Goal: Use online tool/utility: Utilize a website feature to perform a specific function

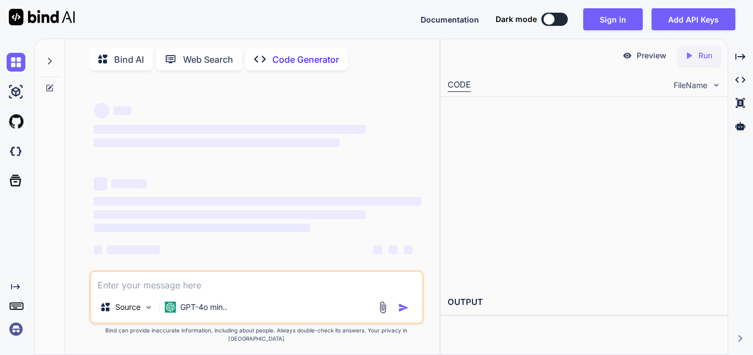
type textarea "x"
click at [150, 292] on textarea at bounding box center [256, 282] width 331 height 20
paste textarea "I want to generate google colab using T4 gpu. The idea is to use PuLID model fo…"
type textarea "I want to generate google colab using T4 gpu. The idea is to use PuLID model fo…"
type textarea "x"
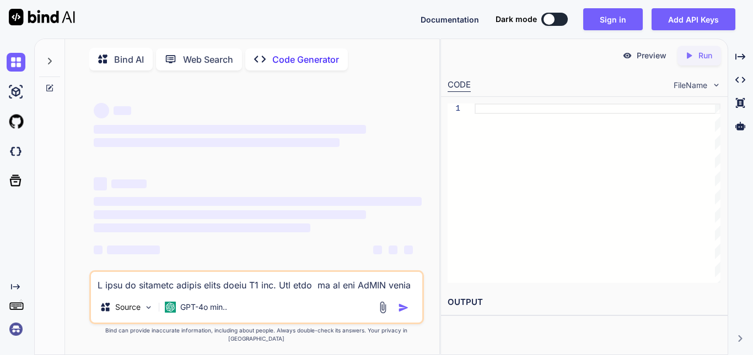
scroll to position [557, 0]
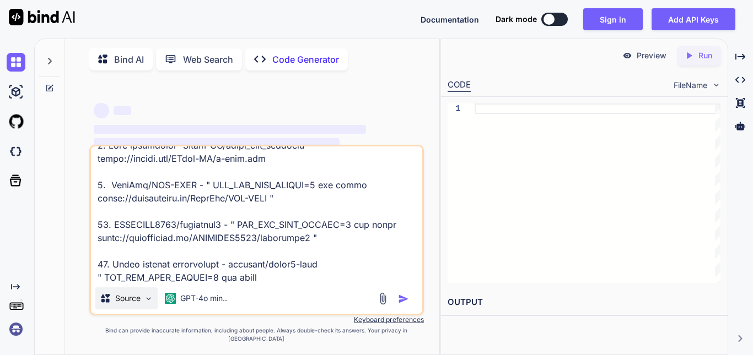
type textarea "I want to generate google colab using T4 gpu. The idea is to use PuLID model fo…"
click at [152, 304] on img at bounding box center [148, 298] width 9 height 9
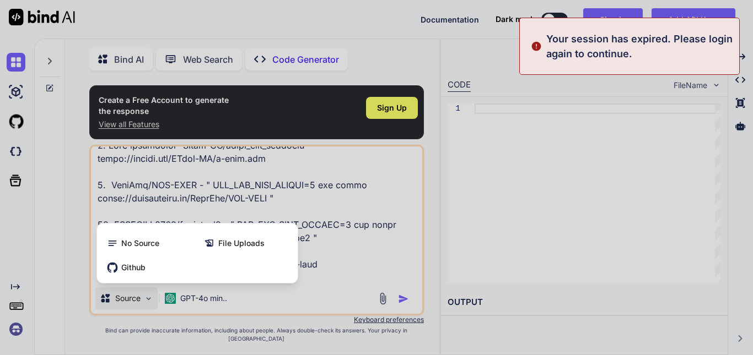
scroll to position [4, 0]
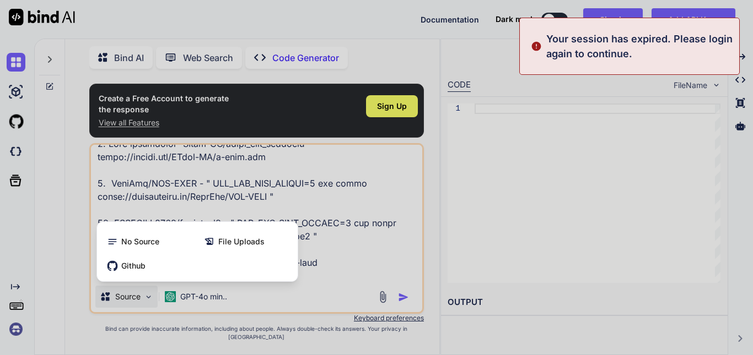
click at [369, 217] on div at bounding box center [376, 177] width 753 height 355
type textarea "x"
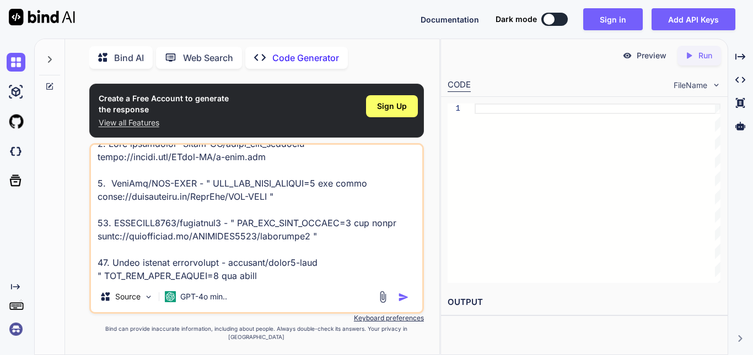
click at [294, 268] on textarea at bounding box center [256, 213] width 331 height 137
click at [402, 303] on img "button" at bounding box center [403, 297] width 11 height 11
